Goal: Task Accomplishment & Management: Use online tool/utility

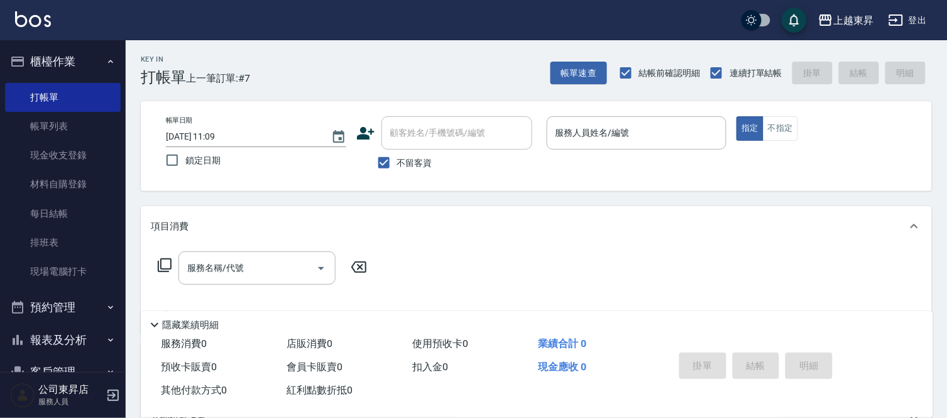
click at [928, 275] on div "服務名稱/代號 服務名稱/代號" at bounding box center [536, 289] width 791 height 87
drag, startPoint x: 932, startPoint y: 271, endPoint x: 933, endPoint y: 278, distance: 7.8
click at [933, 278] on div "Key In 打帳單 上一筆訂單:#7 帳單速查 結帳前確認明細 連續打單結帳 掛單 結帳 明細 帳單日期 [DATE] 11:09 鎖定日期 顧客姓名/手機…" at bounding box center [536, 311] width 821 height 543
click at [934, 287] on div "Key In 打帳單 上一筆訂單:#7 帳單速查 結帳前確認明細 連續打單結帳 掛單 結帳 明細 帳單日期 [DATE] 11:09 鎖定日期 顧客姓名/手機…" at bounding box center [536, 311] width 821 height 543
click at [607, 133] on input "服務人員姓名/編號" at bounding box center [636, 133] width 169 height 22
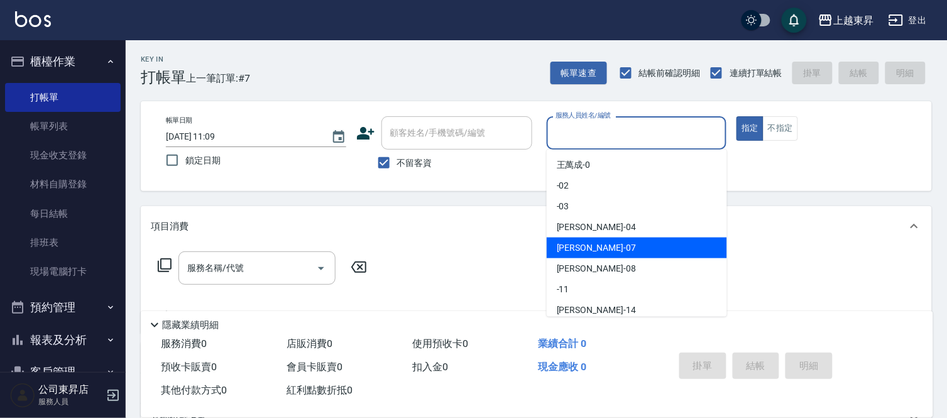
click at [582, 247] on span "榮松 -07" at bounding box center [596, 247] width 79 height 13
type input "榮松-07"
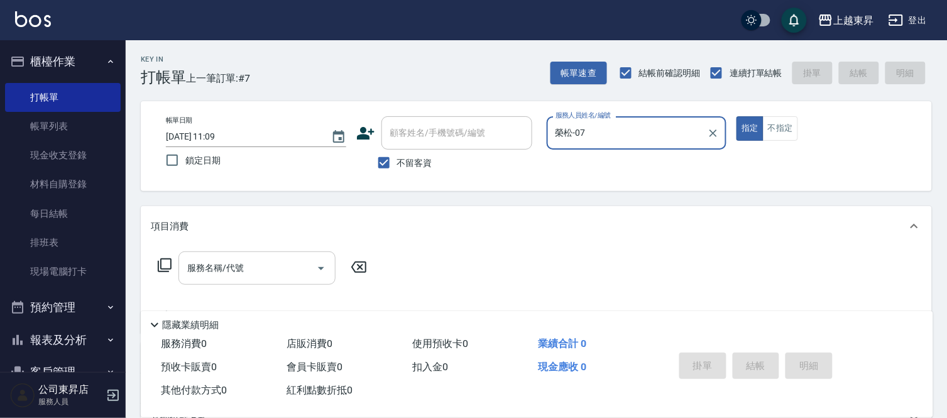
click at [231, 268] on input "服務名稱/代號" at bounding box center [247, 268] width 127 height 22
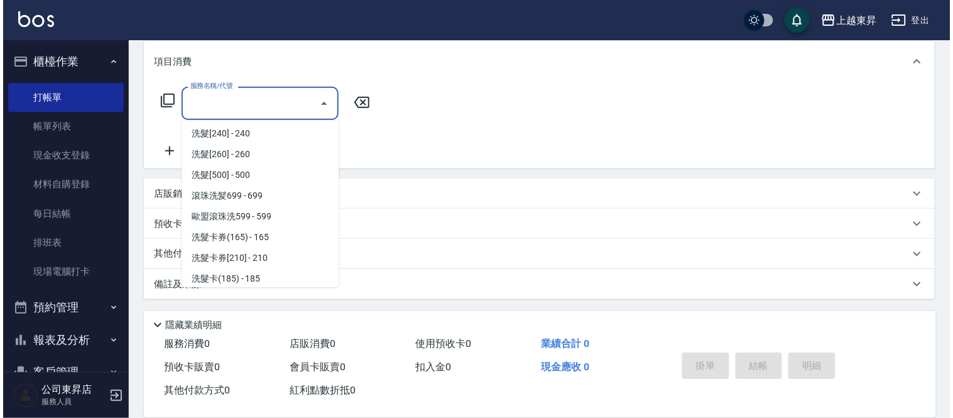
scroll to position [279, 0]
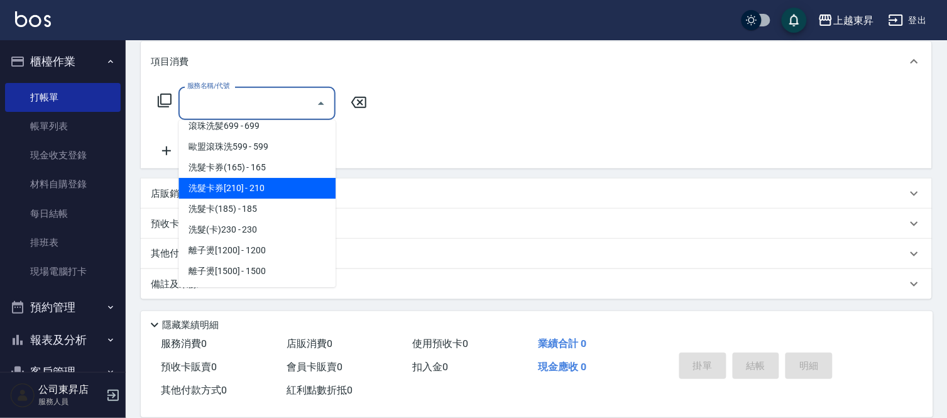
click at [277, 186] on span "洗髮卡券[210] - 210" at bounding box center [256, 188] width 157 height 21
type input "洗髮卡券[210](222)"
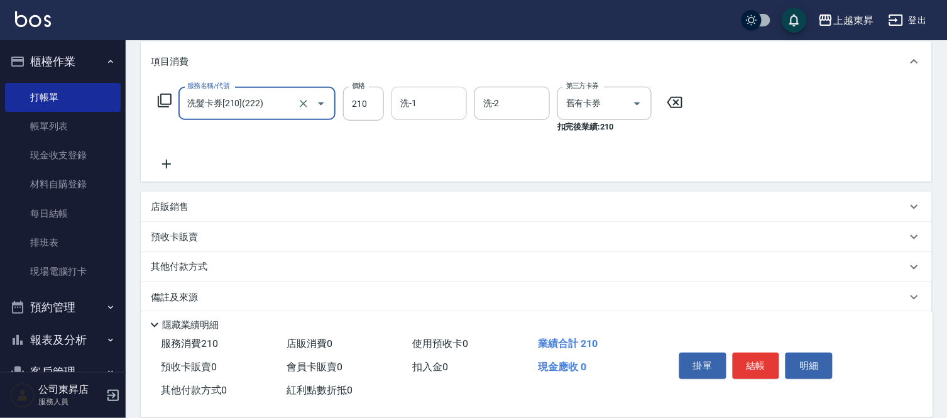
click at [428, 102] on input "洗-1" at bounding box center [429, 103] width 64 height 22
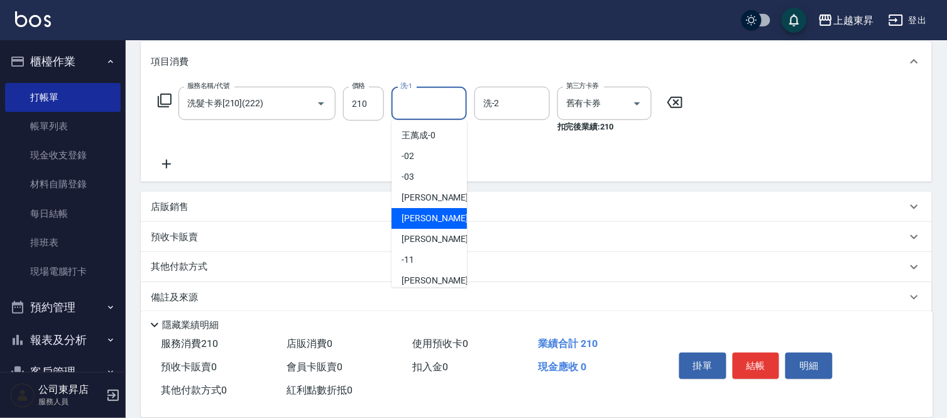
click at [430, 214] on span "榮松 -07" at bounding box center [440, 218] width 79 height 13
type input "榮松-07"
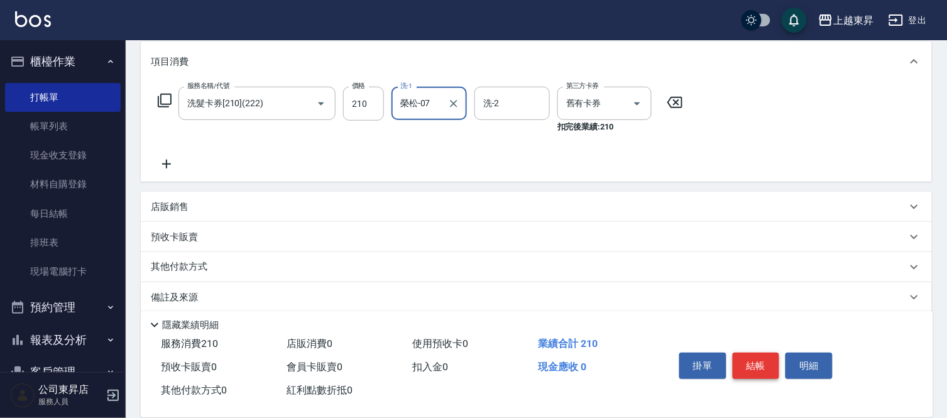
click at [758, 360] on button "結帳" at bounding box center [755, 365] width 47 height 26
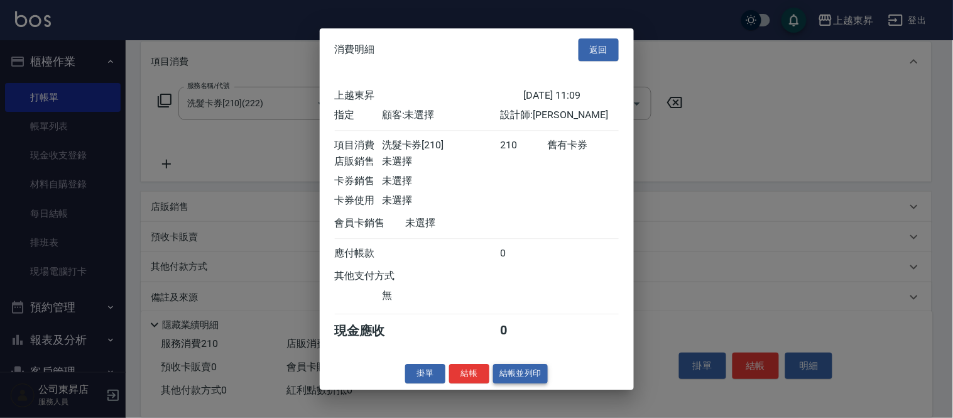
click at [525, 379] on button "結帳並列印" at bounding box center [520, 373] width 55 height 19
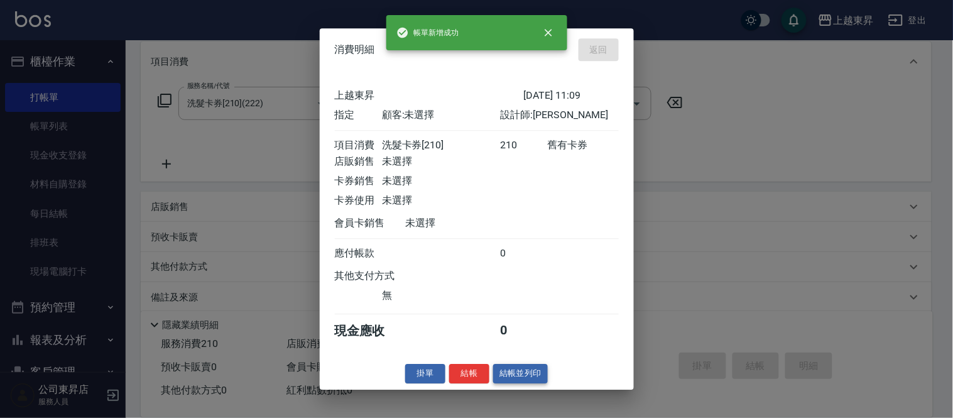
type input "[DATE] 12:45"
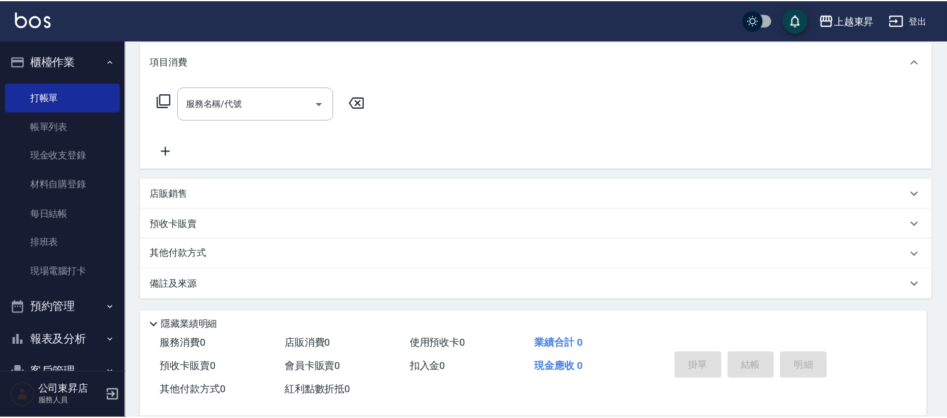
scroll to position [0, 0]
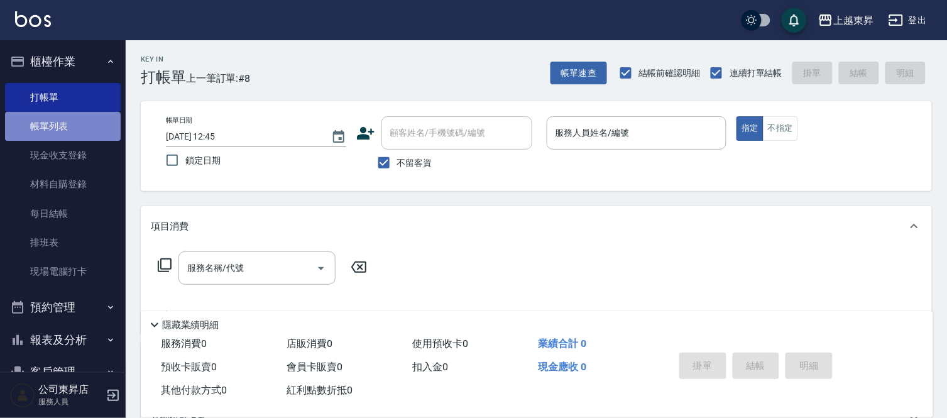
drag, startPoint x: 96, startPoint y: 120, endPoint x: 102, endPoint y: 116, distance: 7.3
click at [97, 120] on link "帳單列表" at bounding box center [63, 126] width 116 height 29
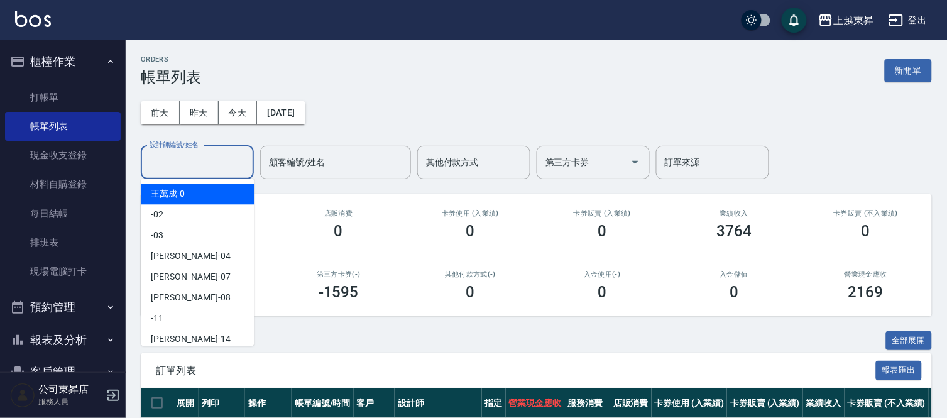
click at [164, 157] on input "設計師編號/姓名" at bounding box center [197, 162] width 102 height 22
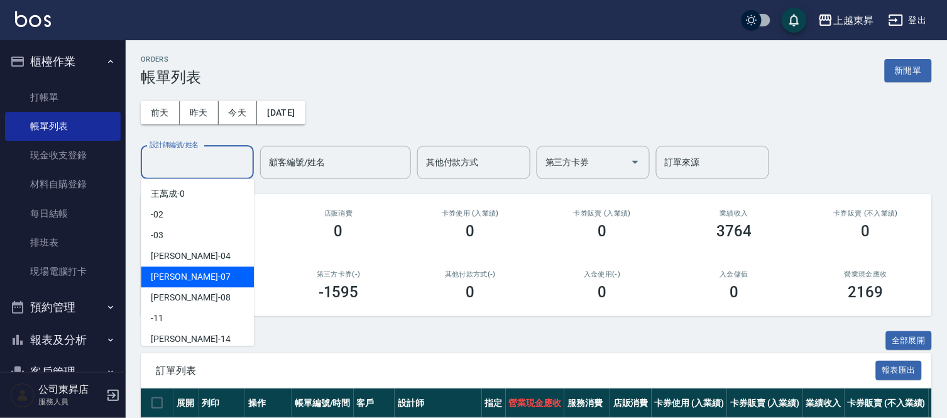
click at [208, 273] on div "榮松 -07" at bounding box center [197, 276] width 113 height 21
type input "榮松-07"
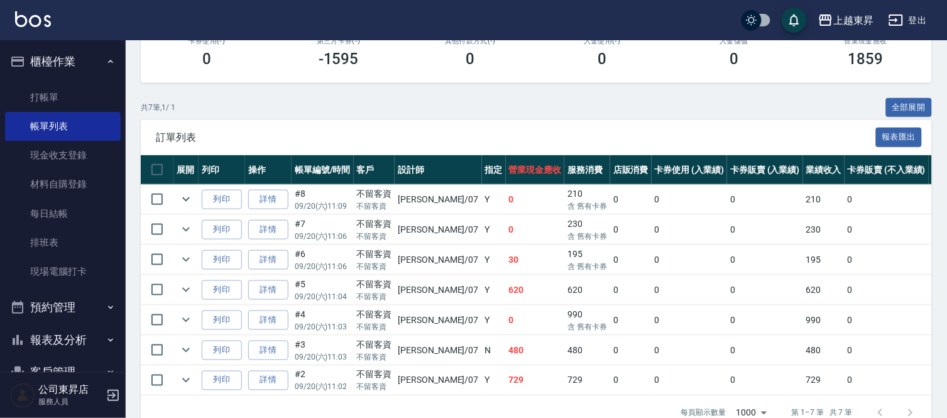
scroll to position [271, 0]
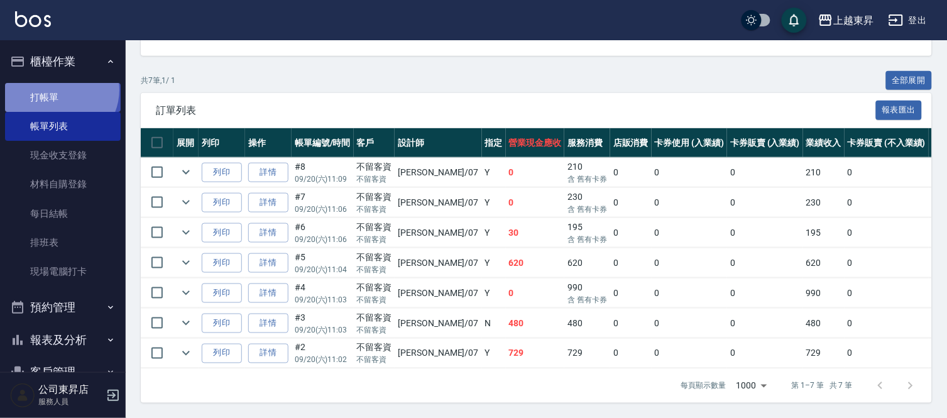
click at [60, 89] on link "打帳單" at bounding box center [63, 97] width 116 height 29
